Goal: Task Accomplishment & Management: Use online tool/utility

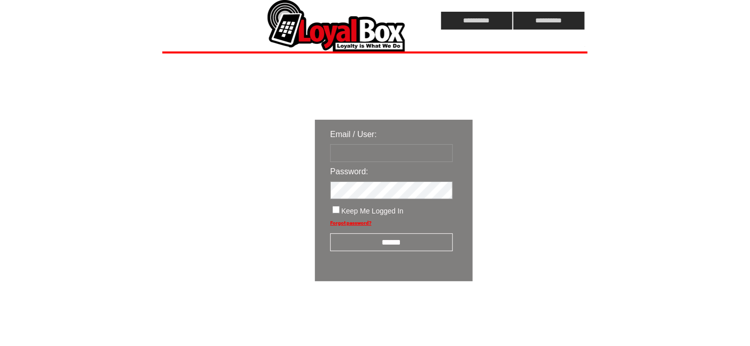
type input "**********"
click at [387, 248] on input "******" at bounding box center [391, 242] width 123 height 18
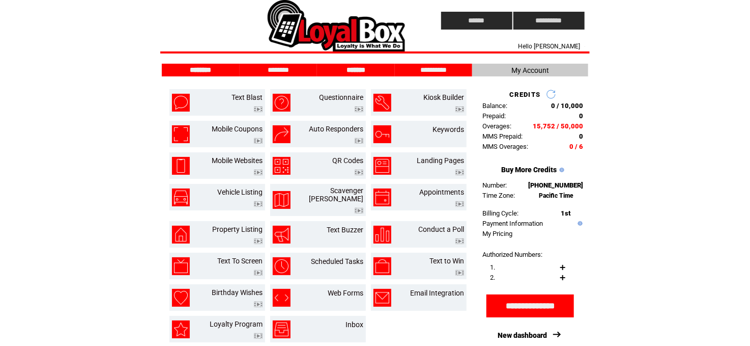
click at [356, 71] on input "*******" at bounding box center [356, 70] width 76 height 9
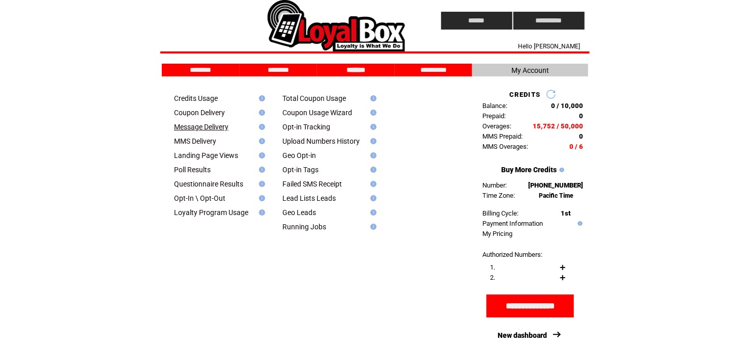
click at [199, 129] on link "Message Delivery" at bounding box center [201, 127] width 54 height 8
